Goal: Information Seeking & Learning: Learn about a topic

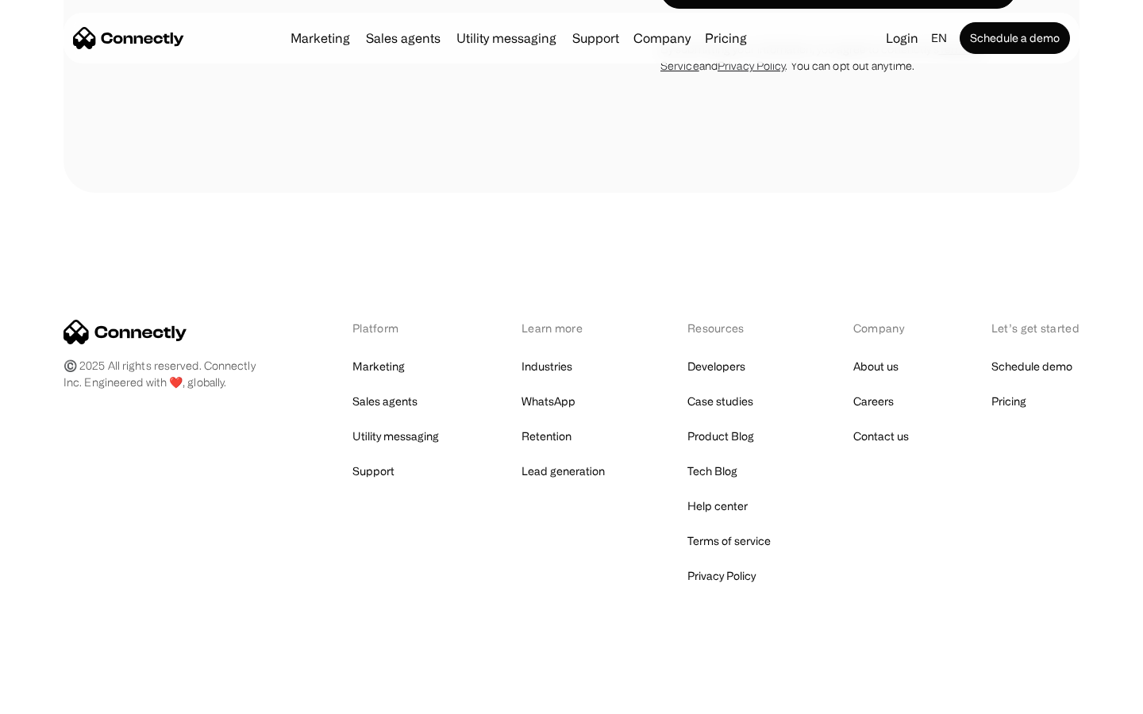
scroll to position [1075, 0]
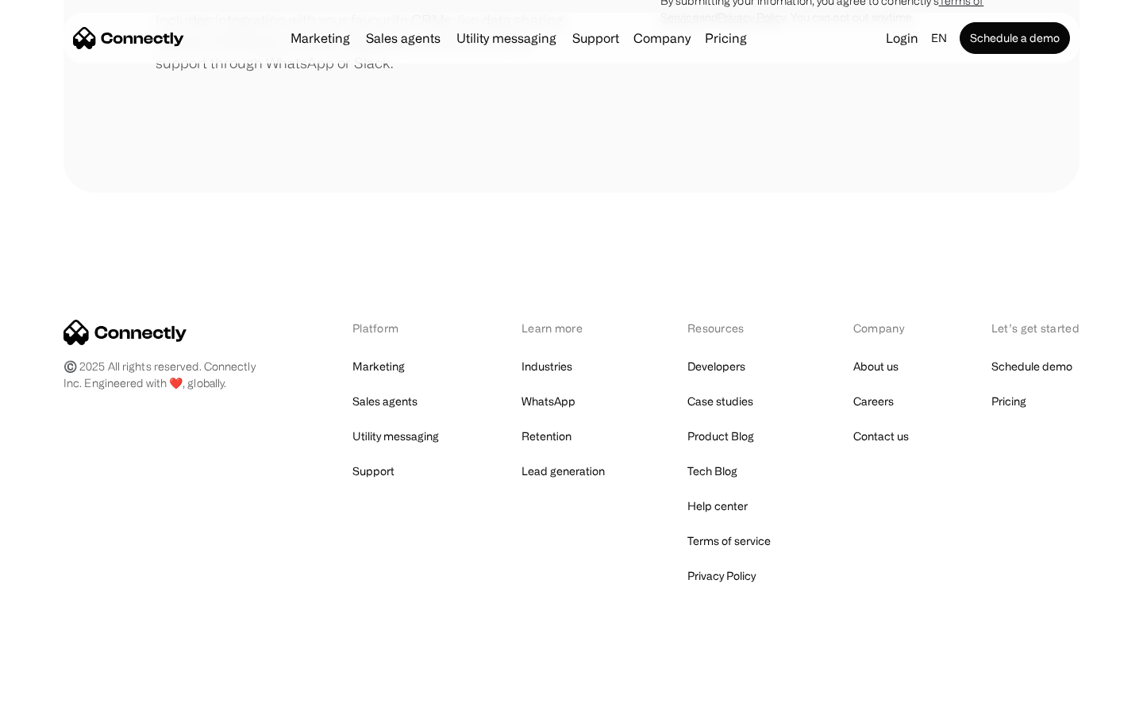
scroll to position [737, 0]
